Goal: Communication & Community: Share content

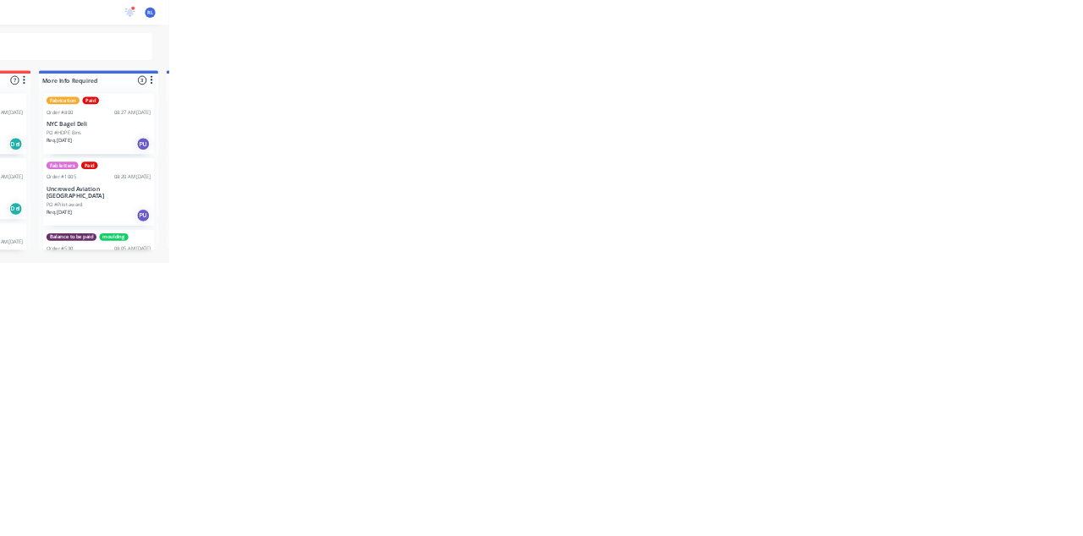
scroll to position [171, 0]
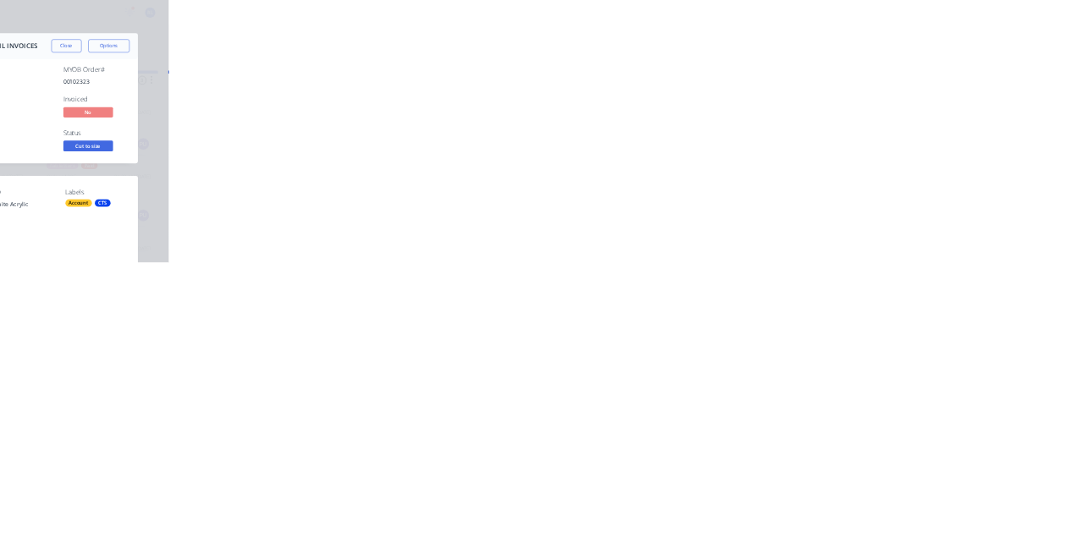
click at [224, 128] on button "Collaborate" at bounding box center [143, 148] width 161 height 42
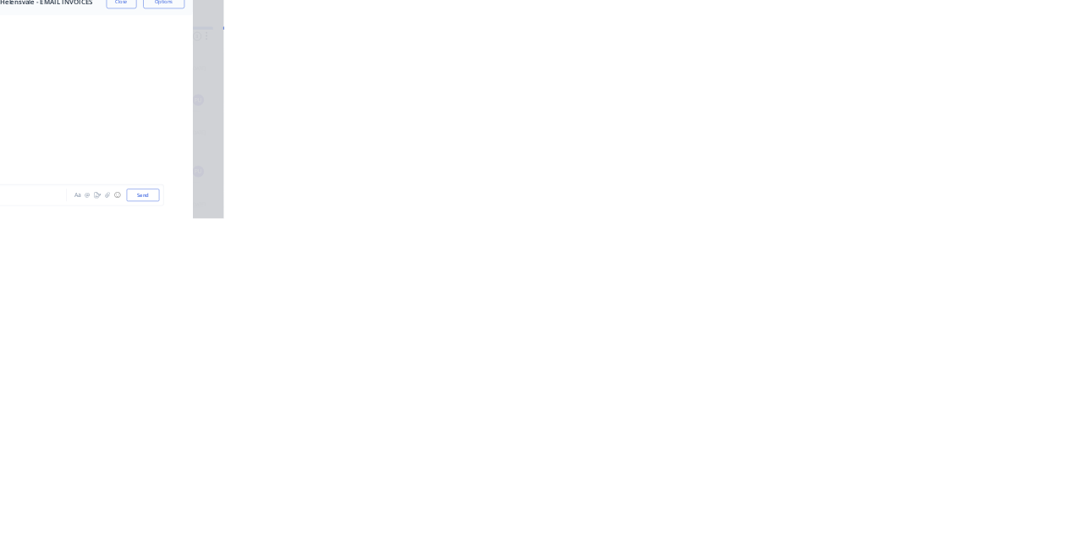
scroll to position [0, 0]
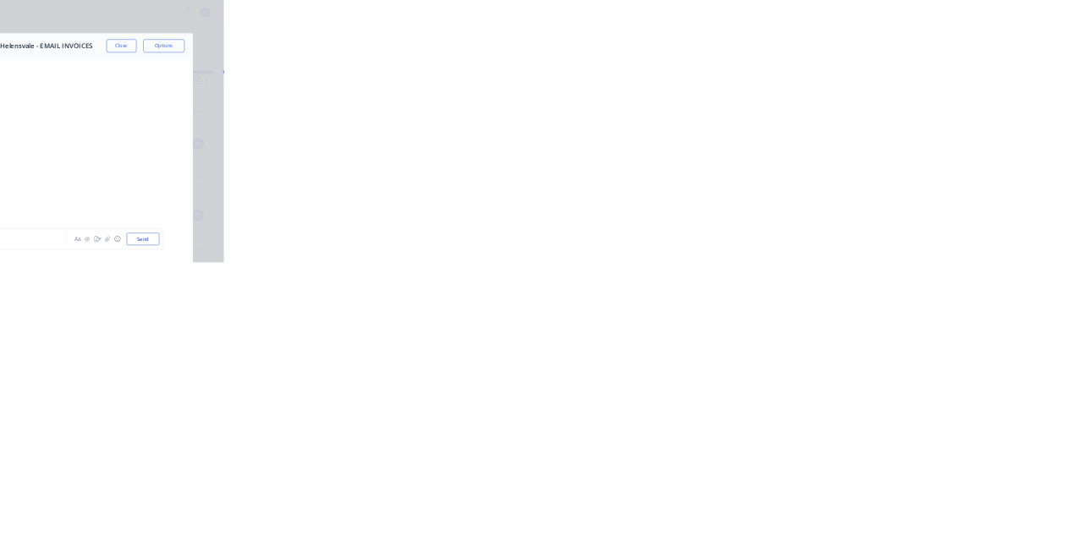
click at [905, 93] on button "Close" at bounding box center [875, 93] width 62 height 27
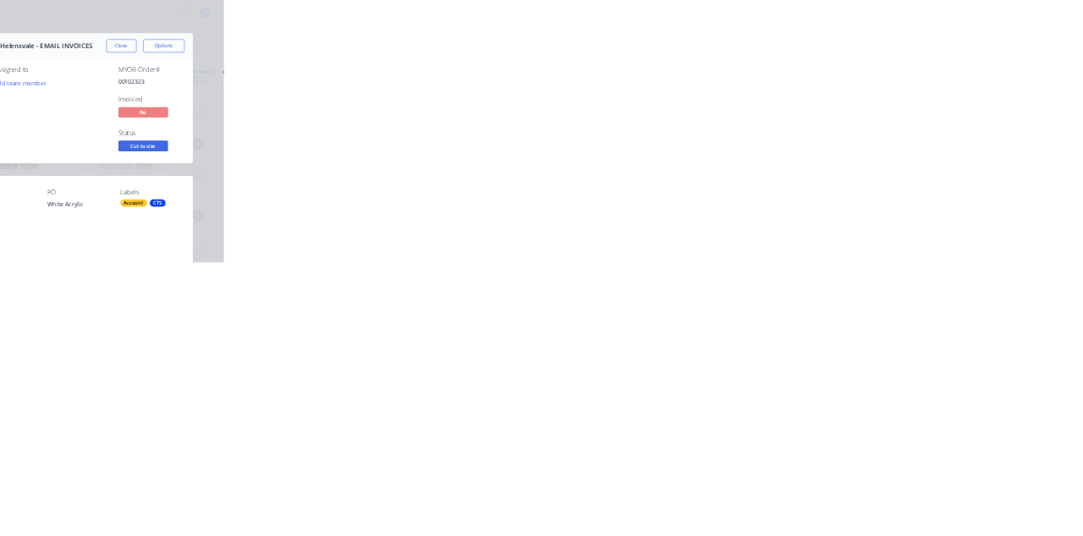
click at [177, 146] on div "Collaborate" at bounding box center [143, 147] width 67 height 15
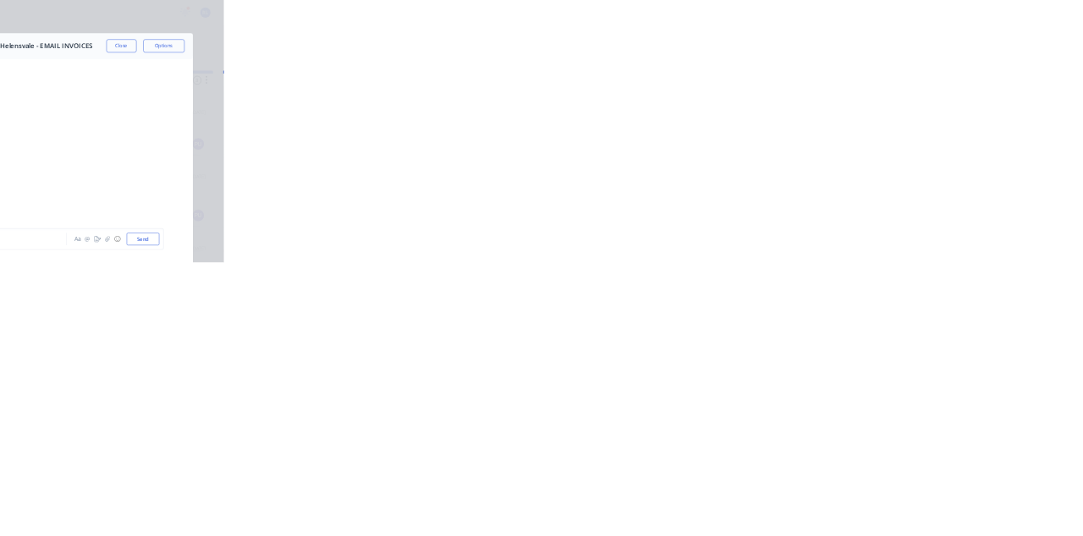
click at [761, 498] on div at bounding box center [544, 490] width 434 height 18
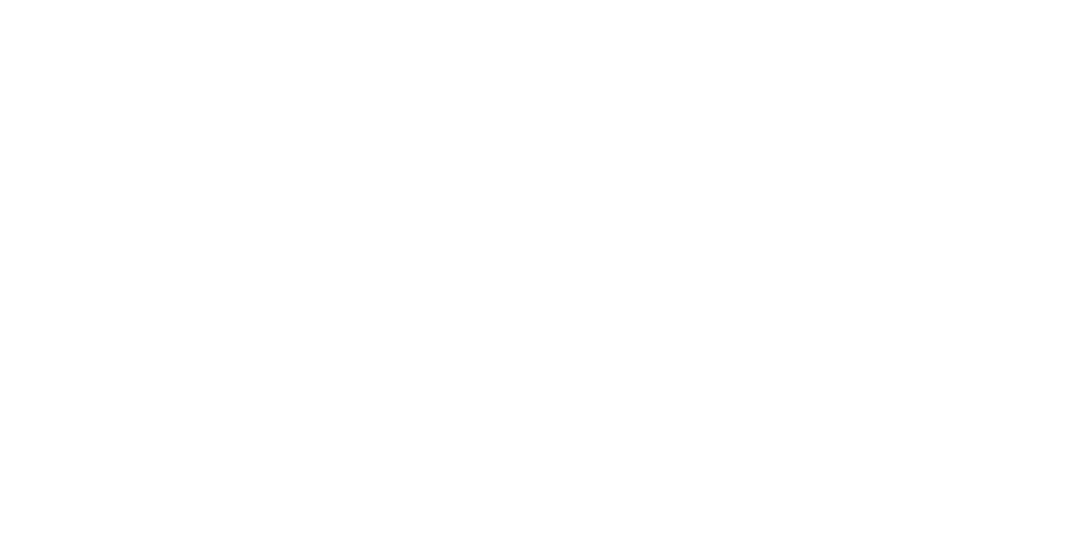
click at [952, 502] on button "Send" at bounding box center [918, 488] width 67 height 25
click at [905, 95] on button "Close" at bounding box center [875, 93] width 62 height 27
click at [905, 91] on button "Close" at bounding box center [875, 93] width 62 height 27
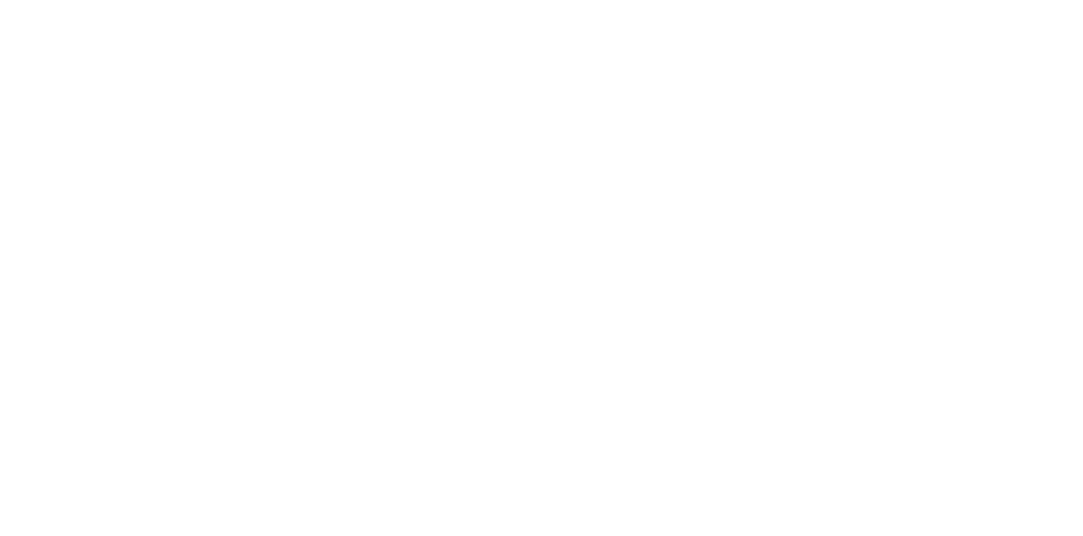
scroll to position [569, 0]
click at [157, 225] on div "Tracking" at bounding box center [133, 232] width 47 height 15
